Goal: Obtain resource: Download file/media

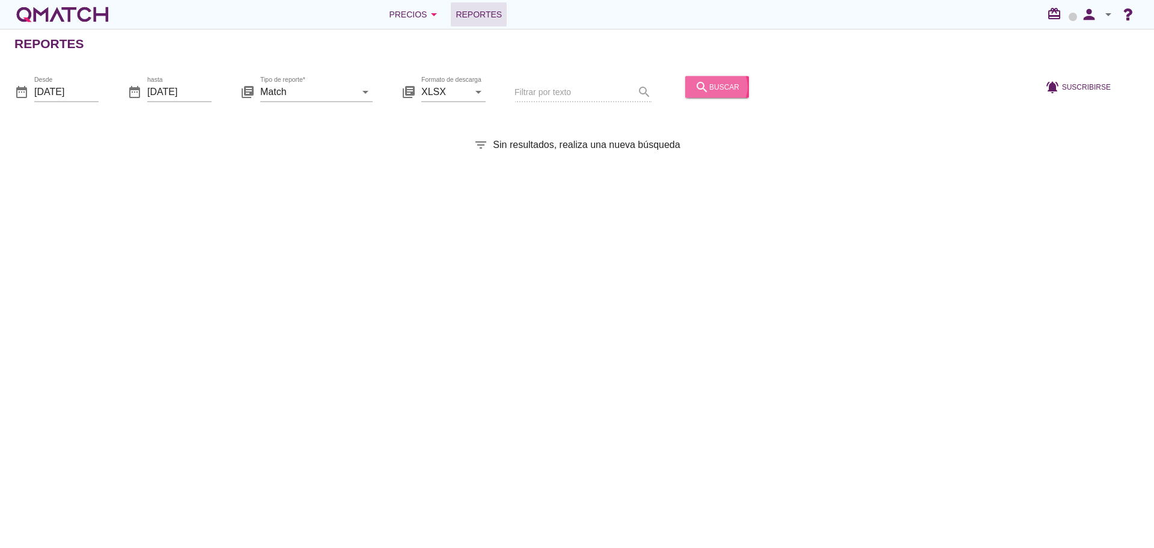
click at [726, 78] on button "search buscar" at bounding box center [717, 87] width 64 height 22
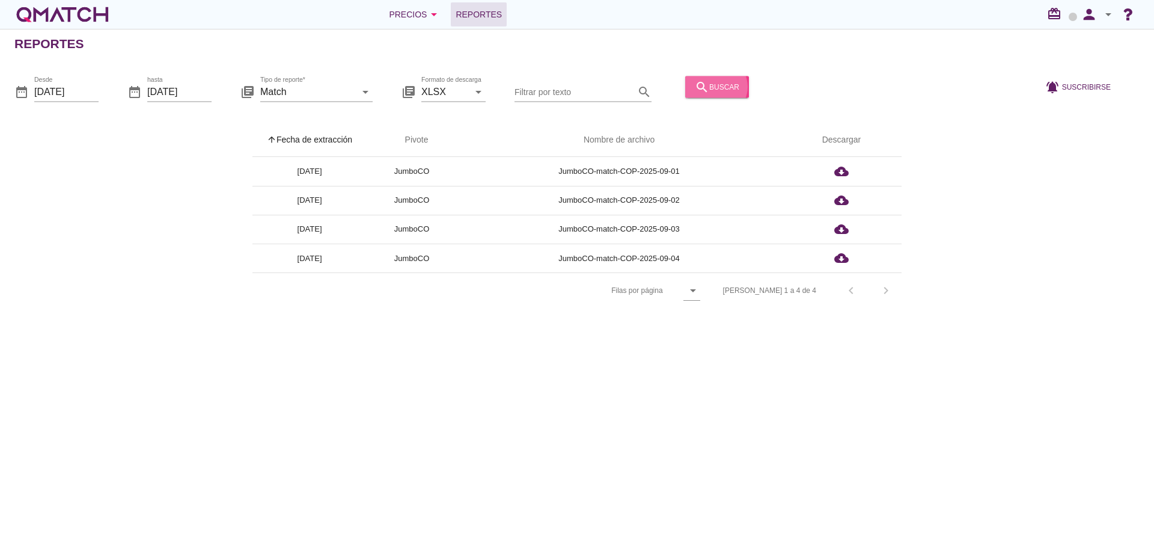
click at [706, 84] on div "search buscar" at bounding box center [717, 86] width 44 height 14
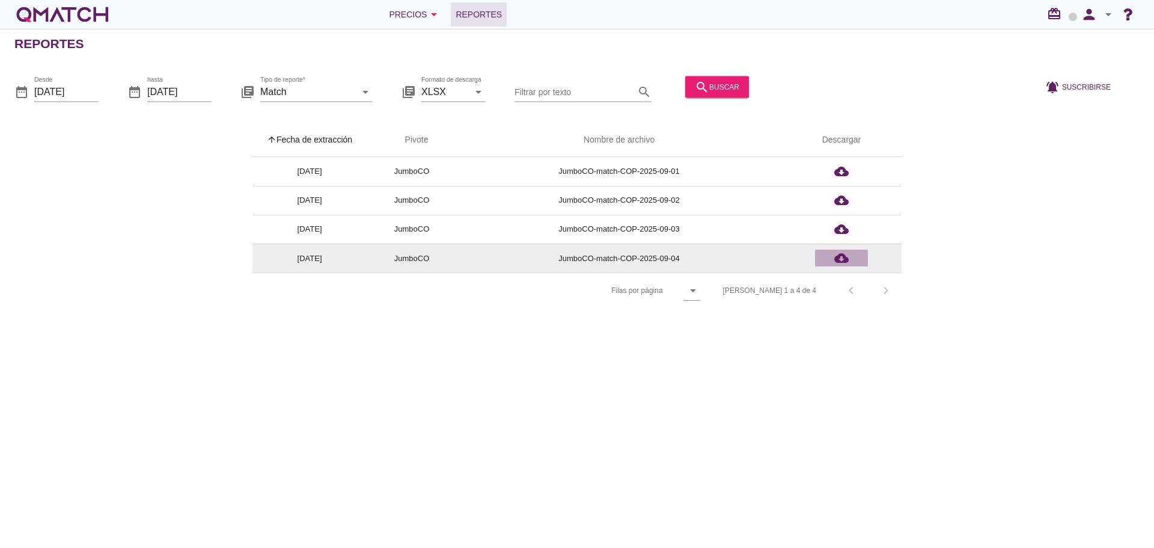
click at [838, 254] on icon "cloud_download" at bounding box center [841, 258] width 14 height 14
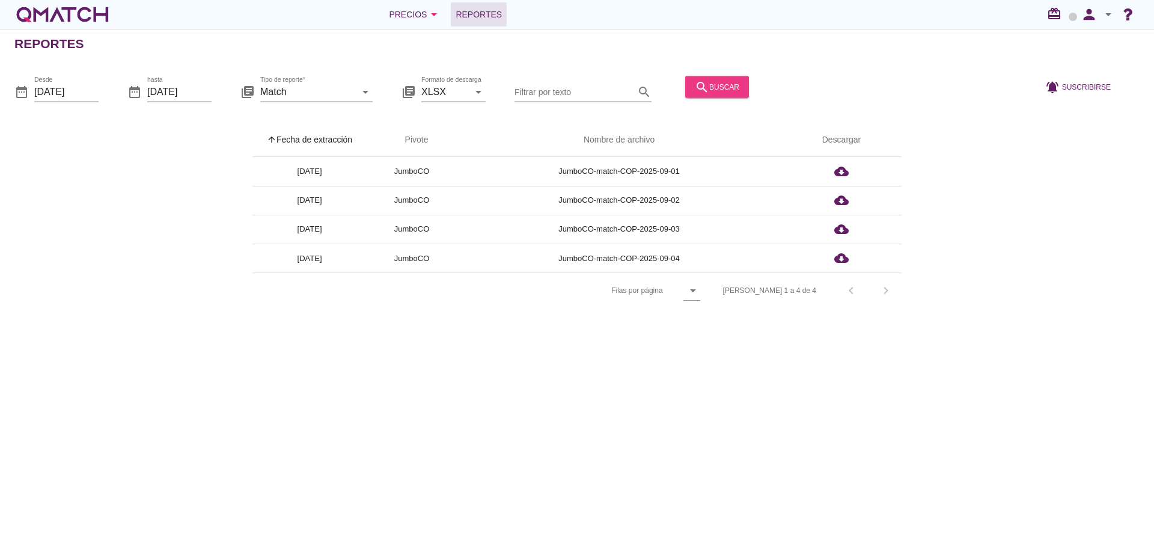
click at [700, 93] on div "search buscar" at bounding box center [717, 86] width 44 height 14
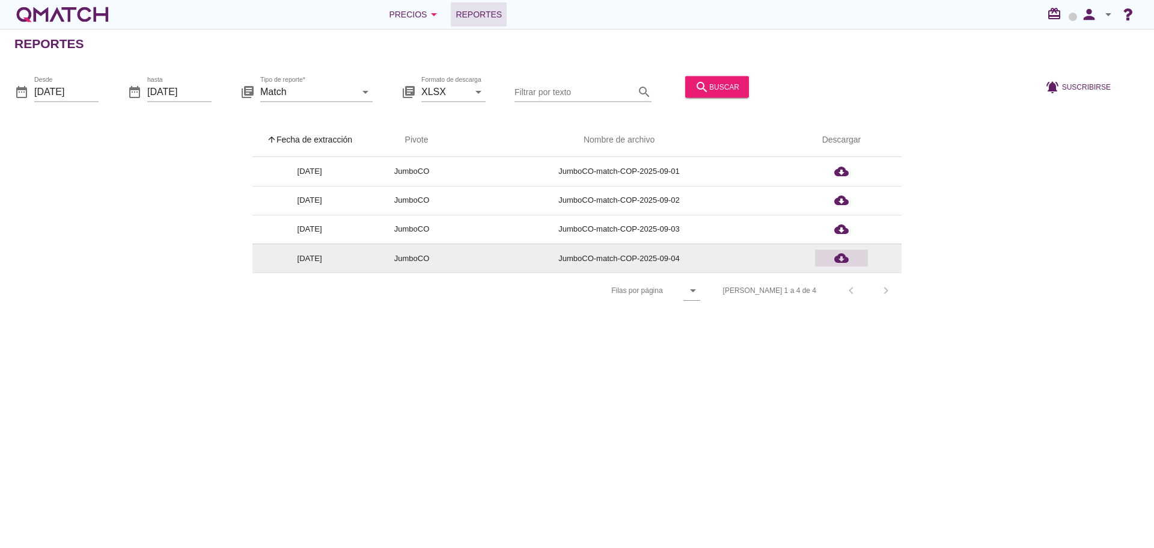
click at [842, 260] on icon "cloud_download" at bounding box center [841, 258] width 14 height 14
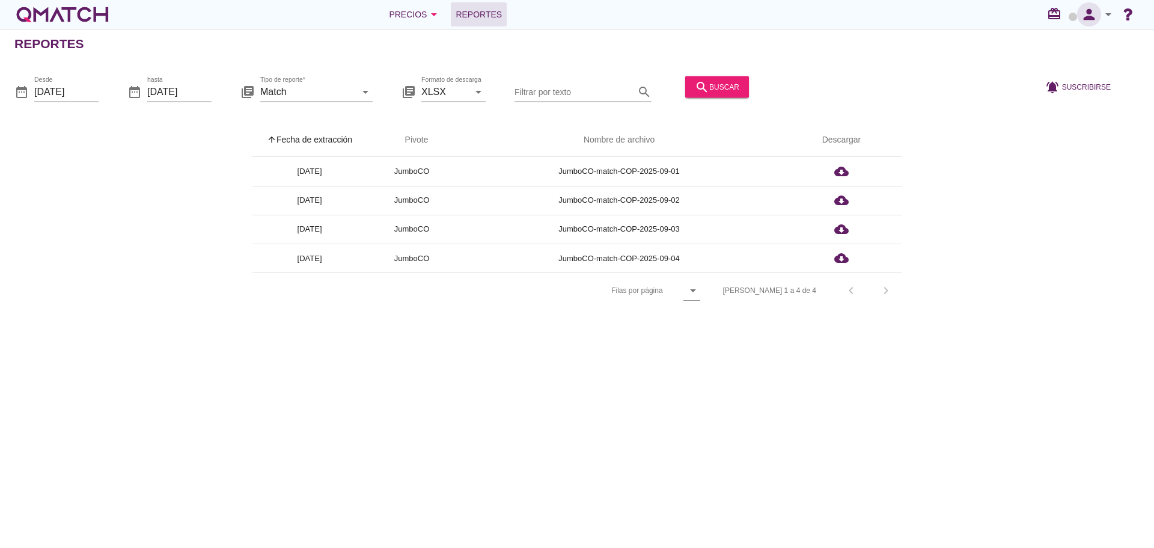
click at [1092, 20] on icon "person" at bounding box center [1089, 14] width 24 height 17
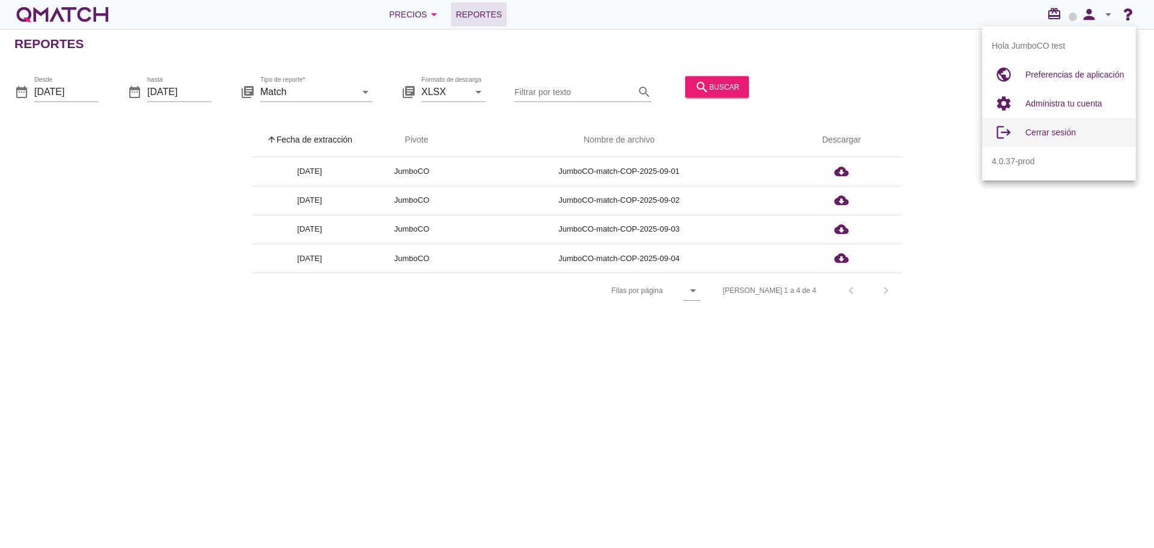
click at [1056, 139] on div "Cerrar sesión" at bounding box center [1075, 132] width 101 height 14
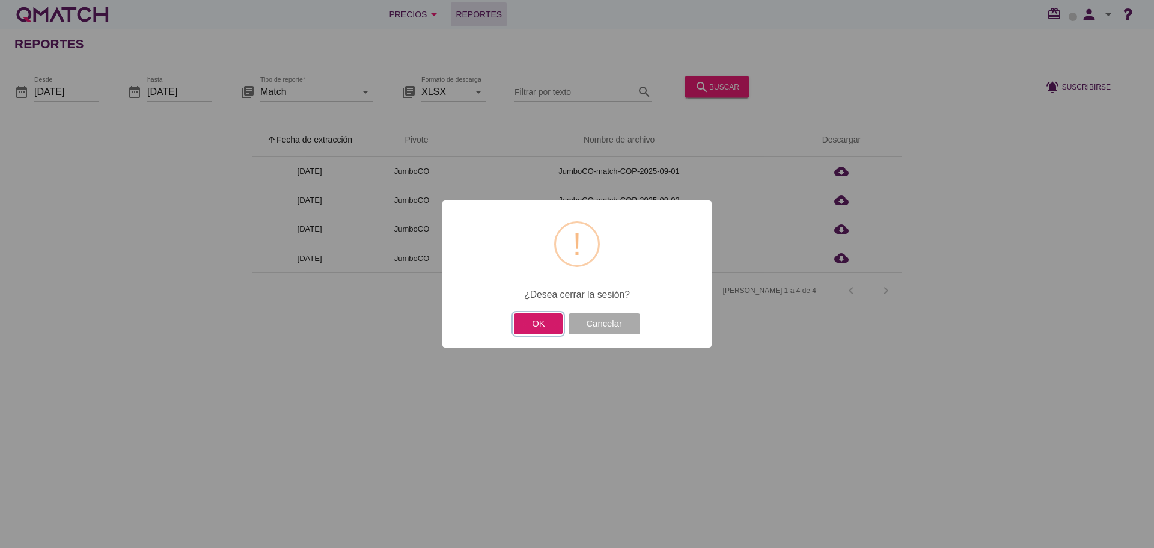
click at [538, 323] on button "OK" at bounding box center [538, 323] width 49 height 21
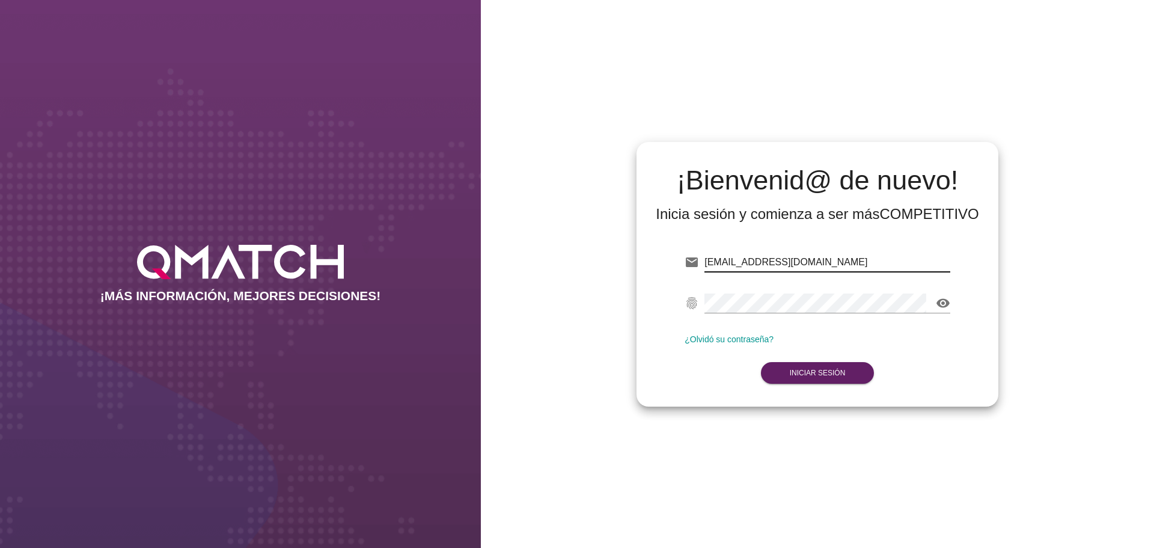
click at [864, 263] on input "[EMAIL_ADDRESS][DOMAIN_NAME]" at bounding box center [827, 261] width 246 height 19
type input "[EMAIL_ADDRESS][DOMAIN_NAME]"
click at [840, 373] on strong "Iniciar Sesión" at bounding box center [818, 372] width 56 height 8
